Goal: Information Seeking & Learning: Find specific page/section

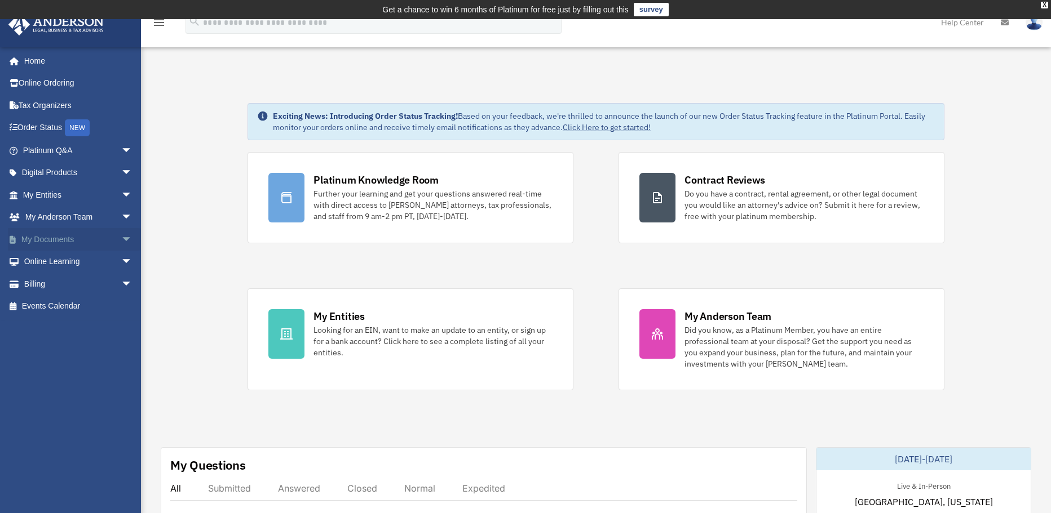
click at [38, 241] on link "My Documents arrow_drop_down" at bounding box center [78, 239] width 141 height 23
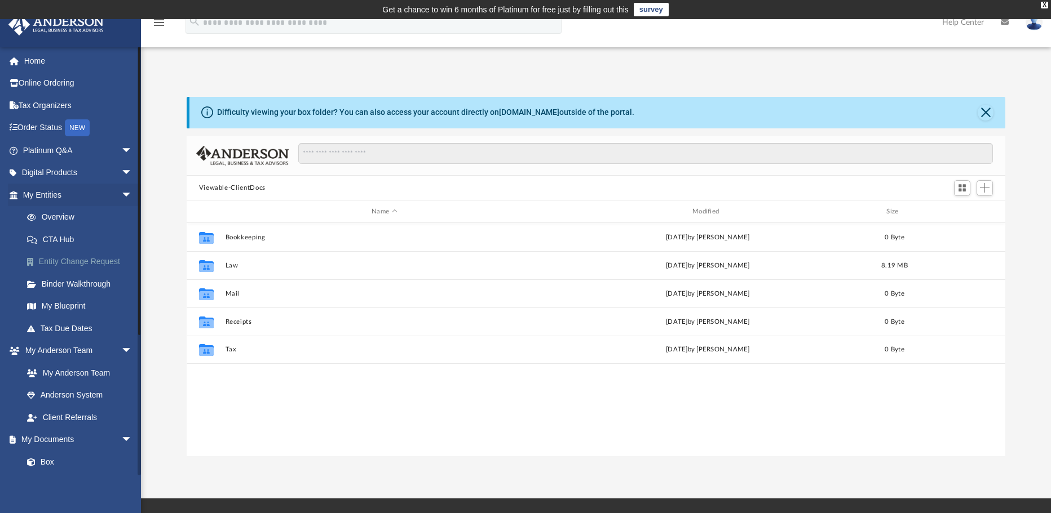
scroll to position [248, 810]
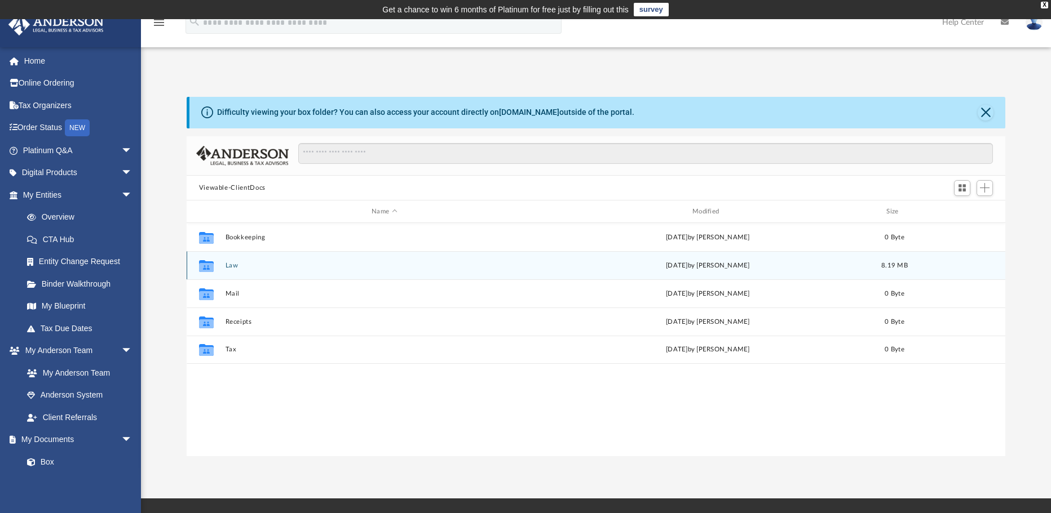
click at [229, 264] on button "Law" at bounding box center [384, 265] width 318 height 7
click at [282, 265] on button "Cambridge Crossing, LLC" at bounding box center [384, 265] width 318 height 7
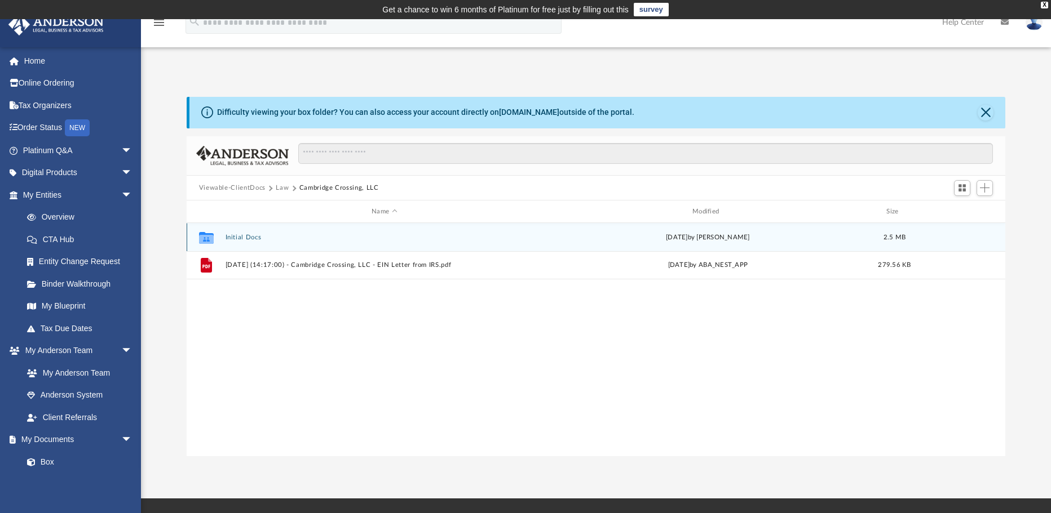
click at [249, 240] on button "Initial Docs" at bounding box center [384, 237] width 318 height 7
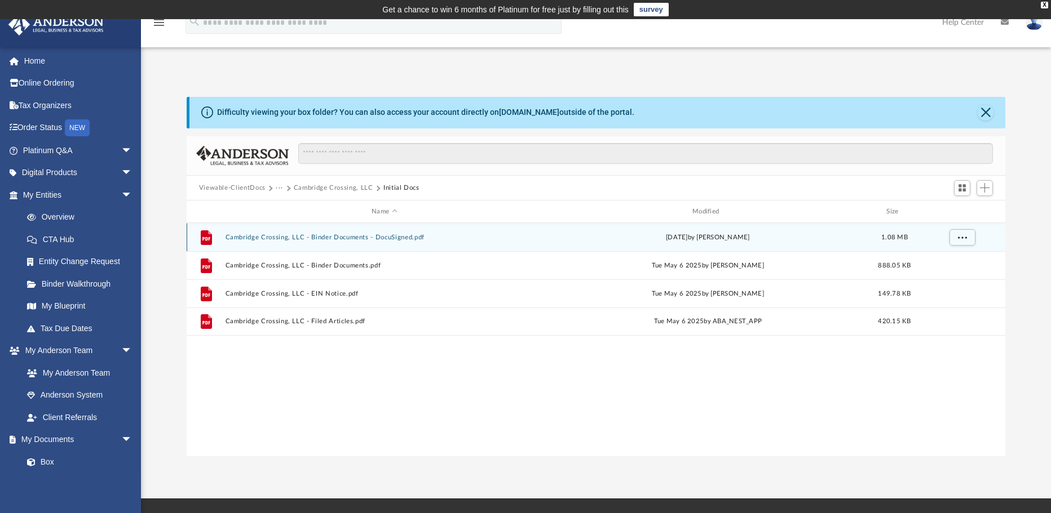
click at [349, 235] on button "Cambridge Crossing, LLC - Binder Documents - DocuSigned.pdf" at bounding box center [384, 237] width 318 height 7
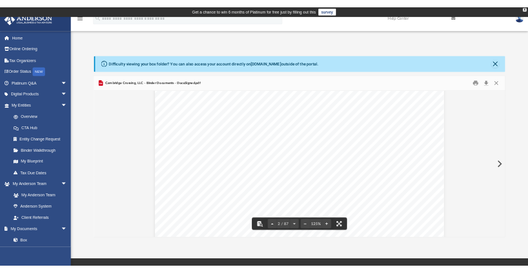
scroll to position [1155, 0]
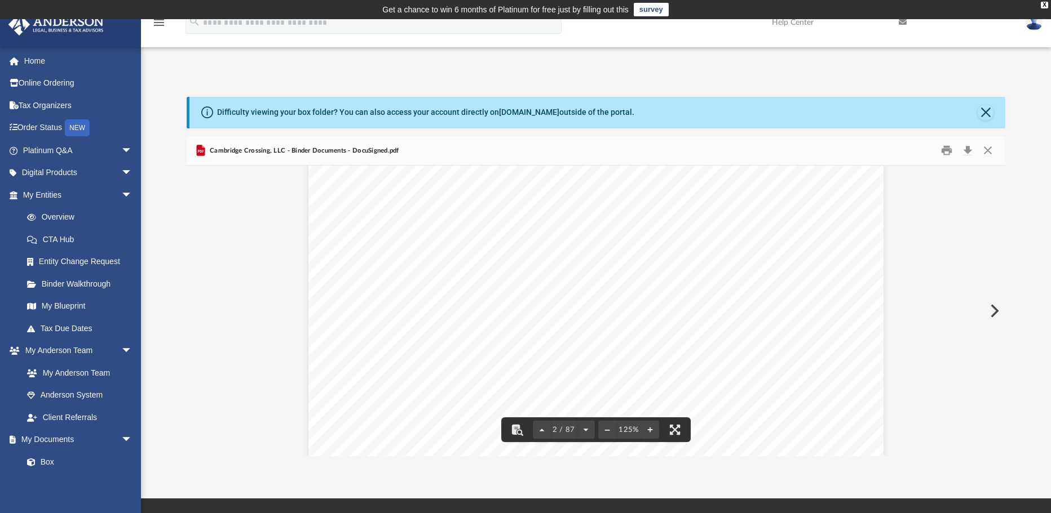
drag, startPoint x: 597, startPoint y: 315, endPoint x: 565, endPoint y: 317, distance: 31.6
click at [565, 317] on div "Overview of Cambridge Crossing, LLC Entity Formation Information State of Organ…" at bounding box center [595, 152] width 575 height 744
drag, startPoint x: 541, startPoint y: 311, endPoint x: 595, endPoint y: 313, distance: 54.1
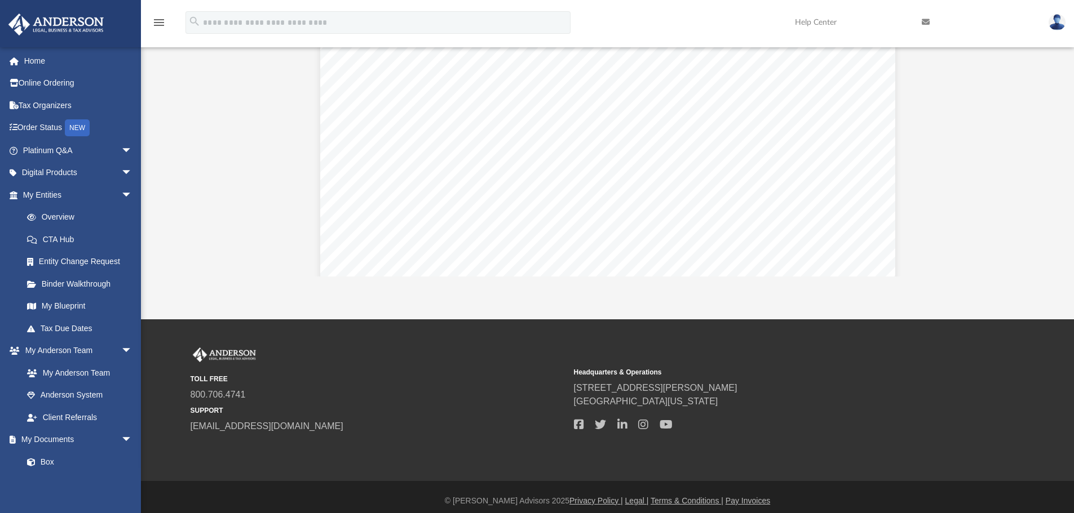
scroll to position [189, 0]
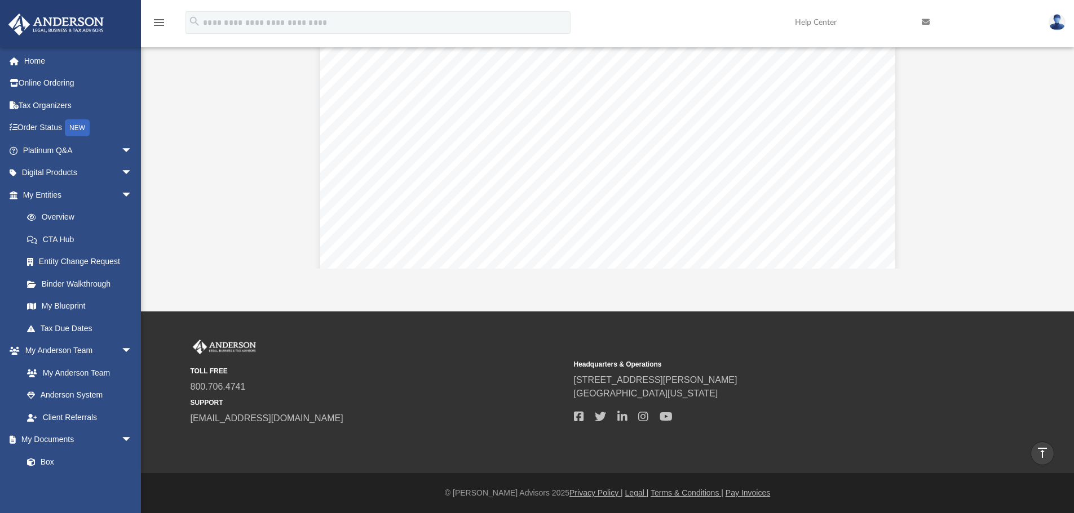
click at [618, 116] on div "Overview of Cambridge Crossing, LLC Entity Formation Information State of Organ…" at bounding box center [607, 358] width 575 height 744
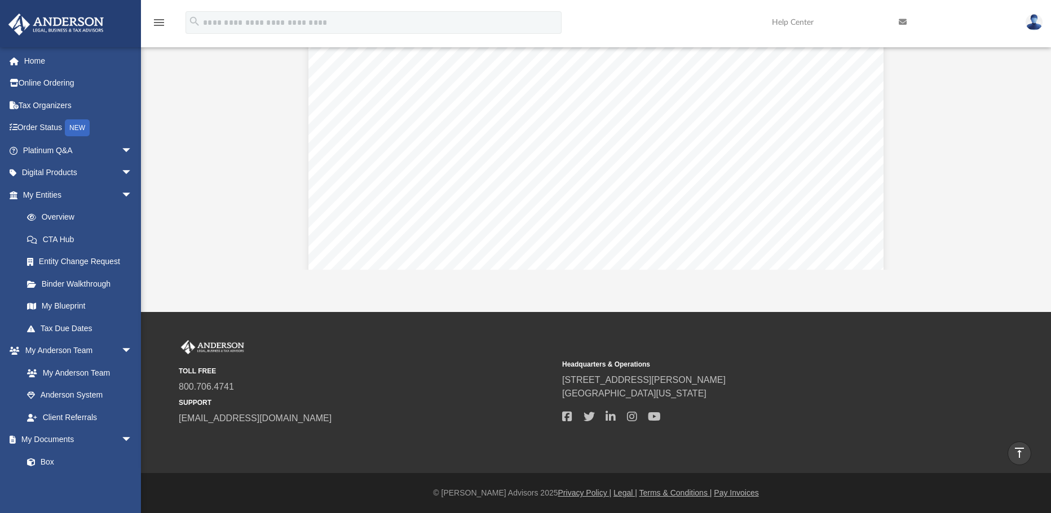
scroll to position [4763, 0]
click at [80, 286] on link "Binder Walkthrough" at bounding box center [83, 284] width 134 height 23
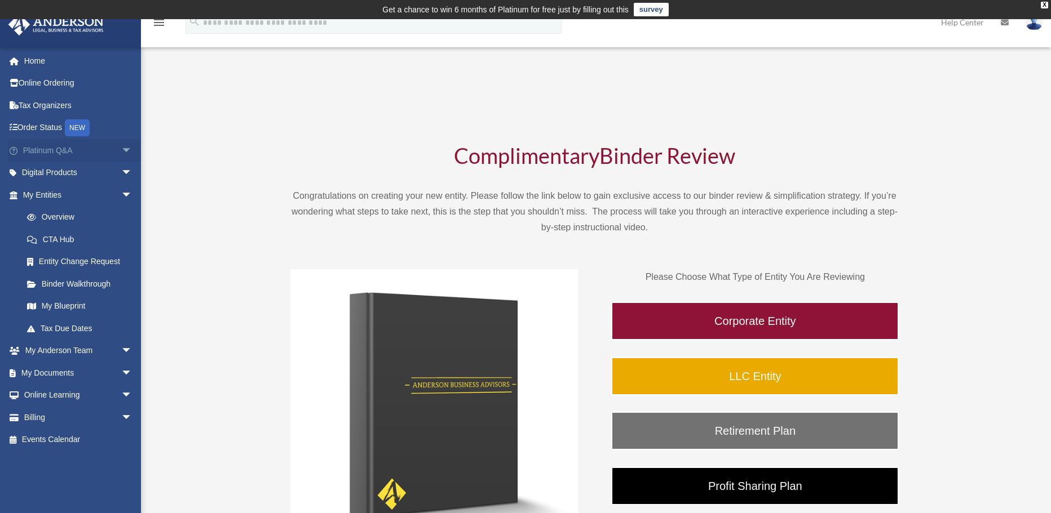
click at [59, 150] on link "Platinum Q&A arrow_drop_down" at bounding box center [78, 150] width 141 height 23
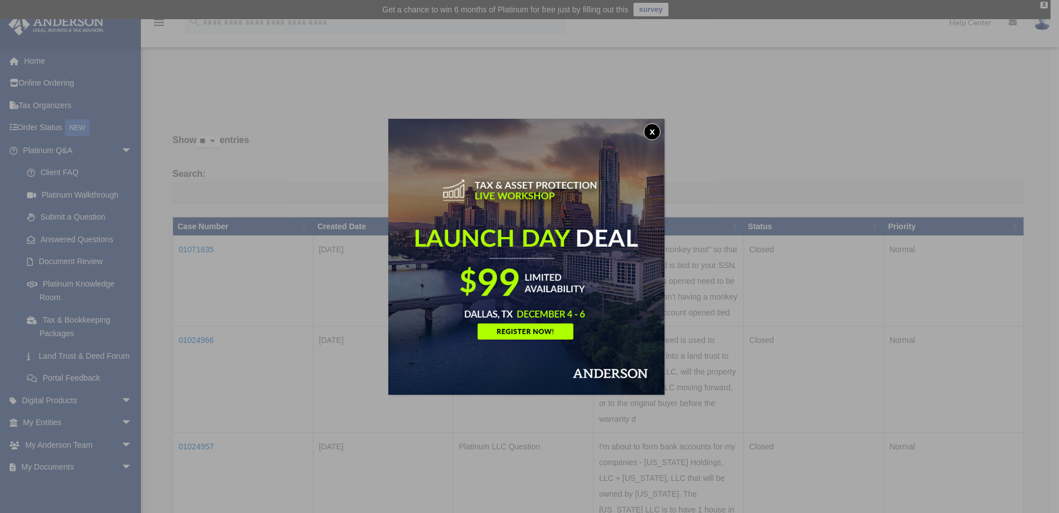
click at [653, 134] on button "x" at bounding box center [652, 131] width 17 height 17
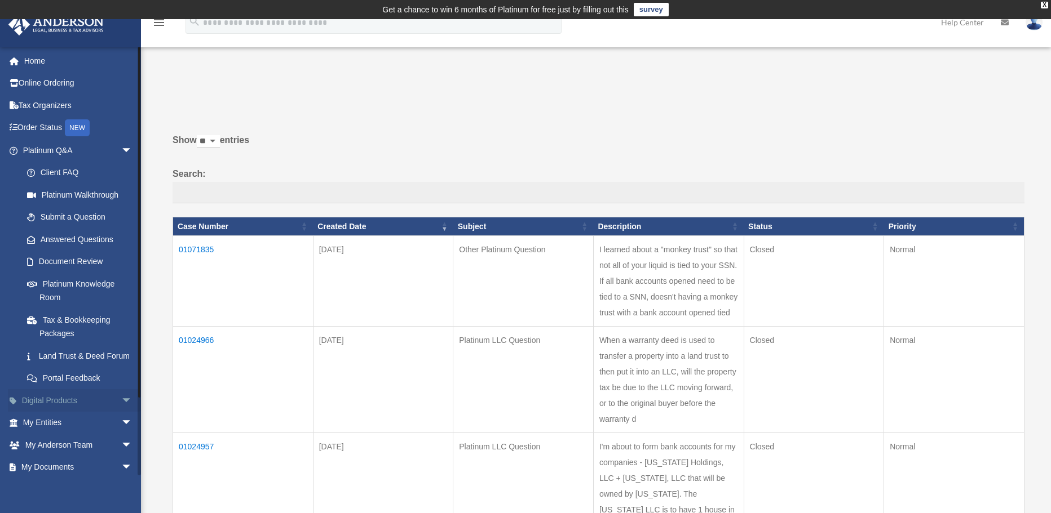
click at [122, 413] on span "arrow_drop_down" at bounding box center [132, 400] width 23 height 23
